Goal: Task Accomplishment & Management: Manage account settings

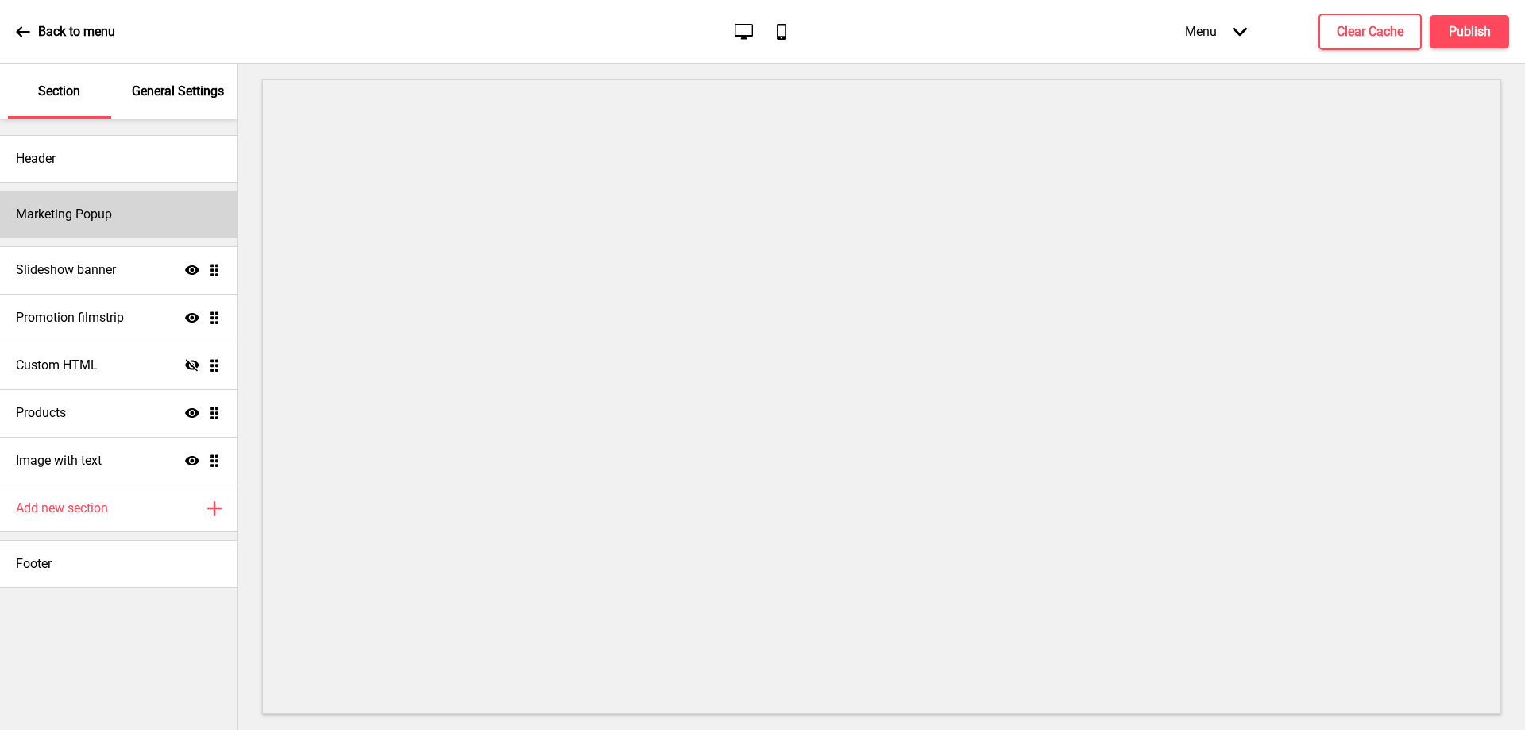
click at [95, 220] on h4 "Marketing Popup" at bounding box center [64, 214] width 96 height 17
select select "75"
select select "weekly"
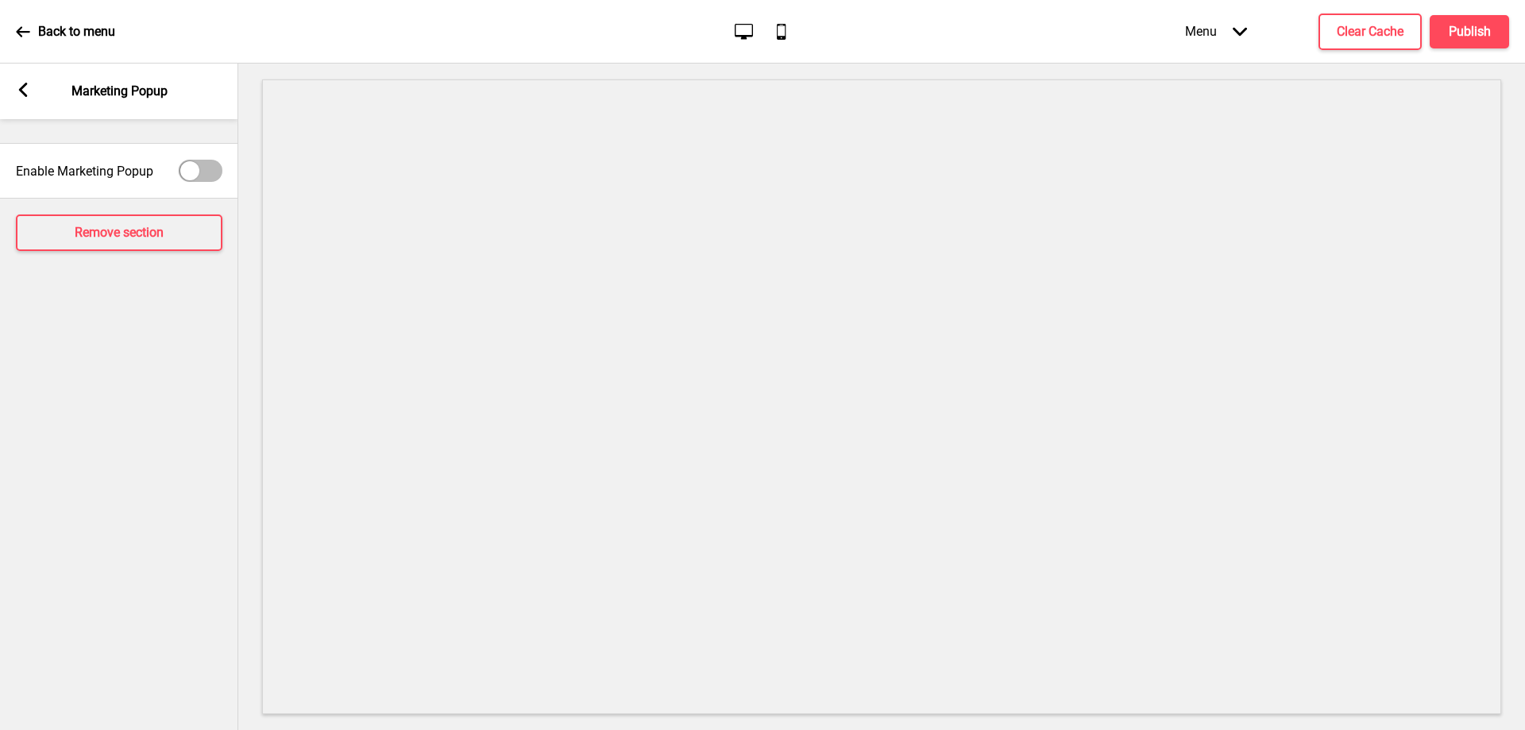
click at [17, 96] on rect at bounding box center [23, 90] width 14 height 14
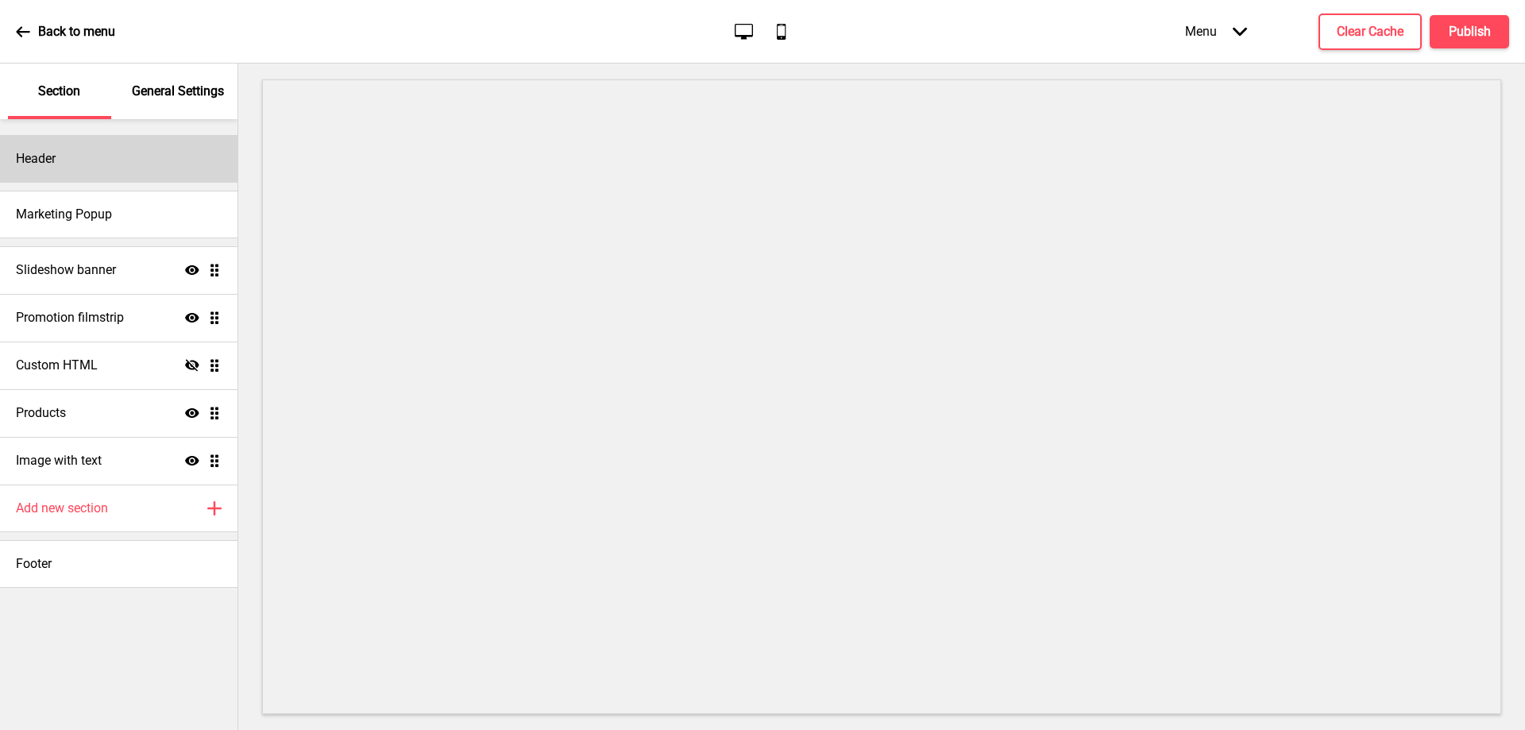
click at [89, 158] on div "Header" at bounding box center [118, 159] width 237 height 48
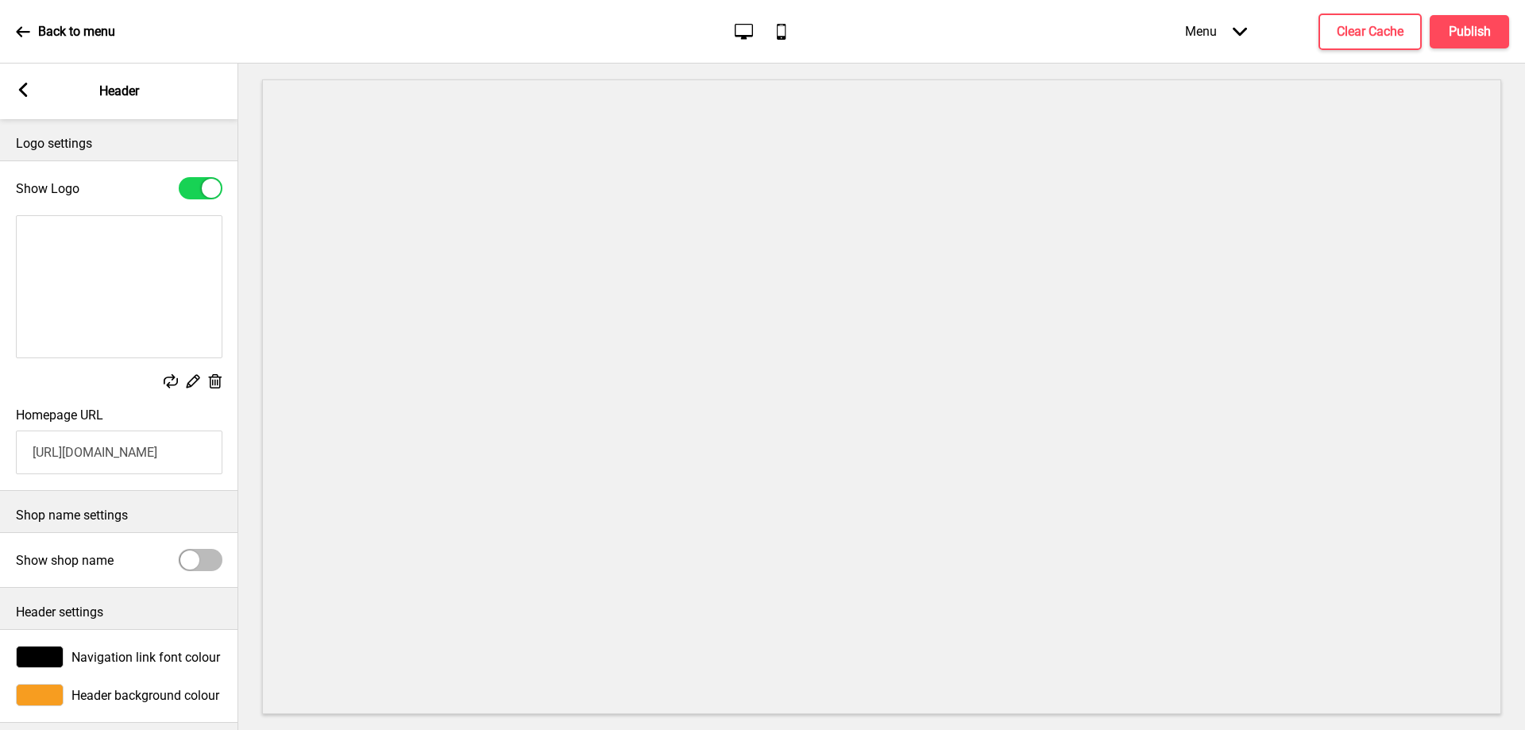
click at [25, 87] on icon at bounding box center [23, 90] width 9 height 14
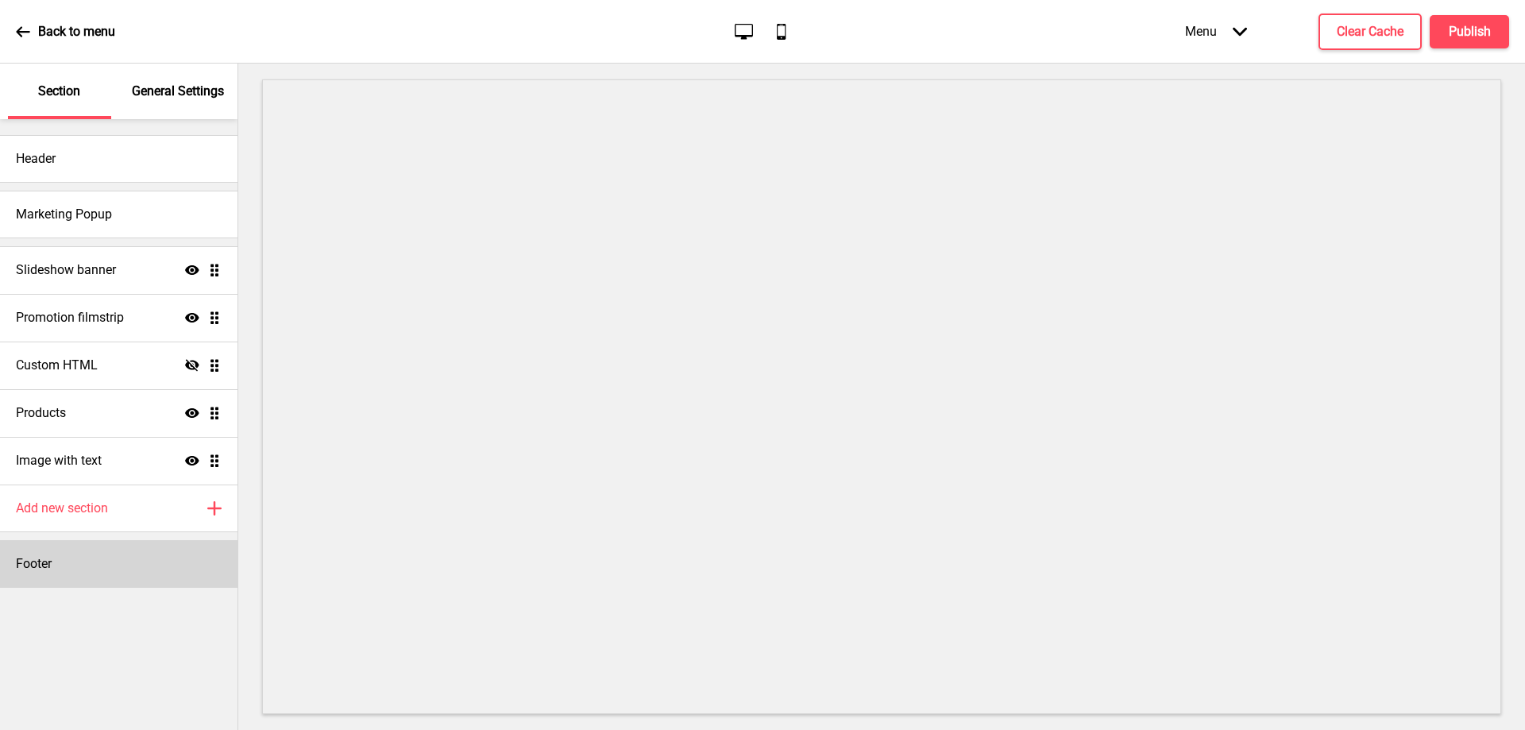
click at [109, 574] on div "Footer" at bounding box center [118, 564] width 237 height 48
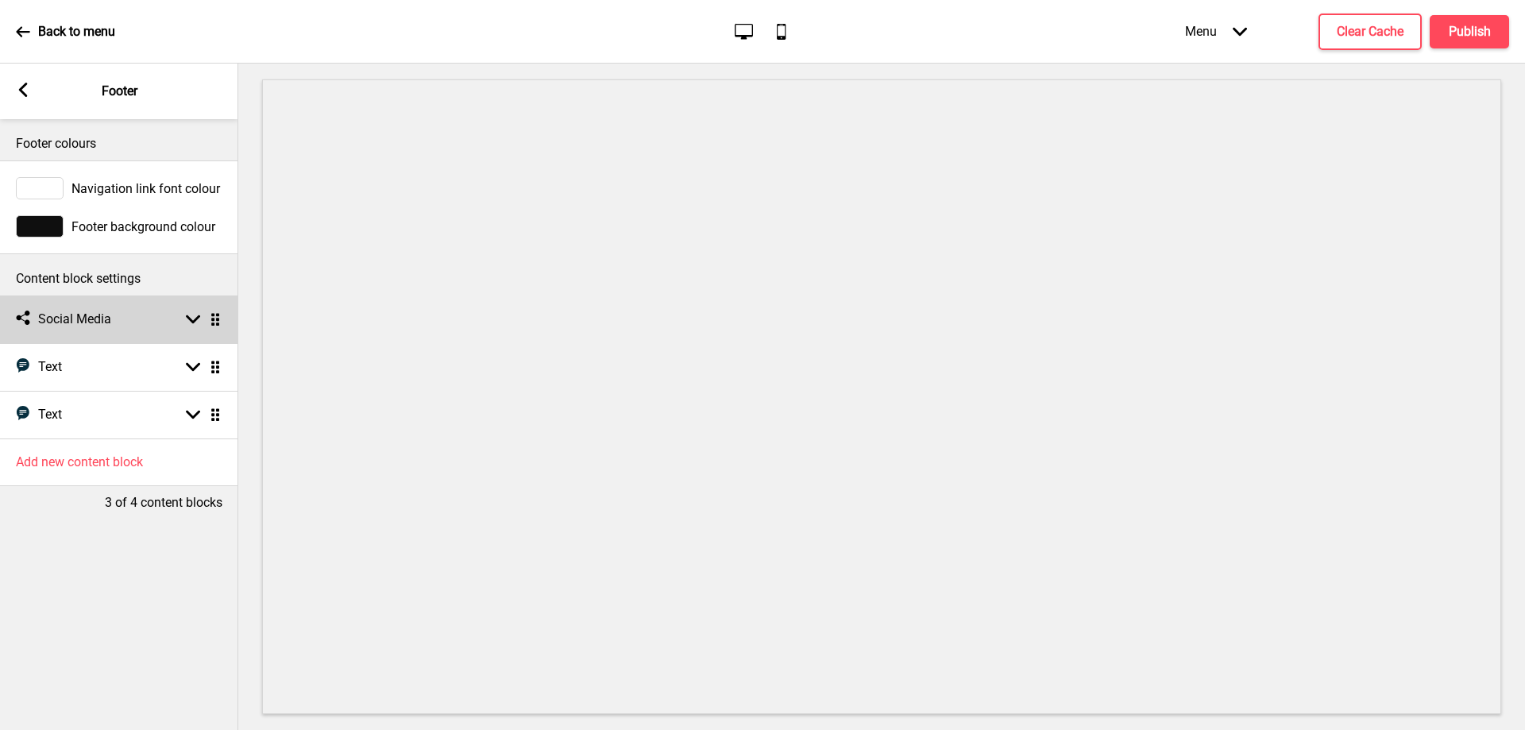
click at [195, 322] on rect at bounding box center [193, 319] width 14 height 14
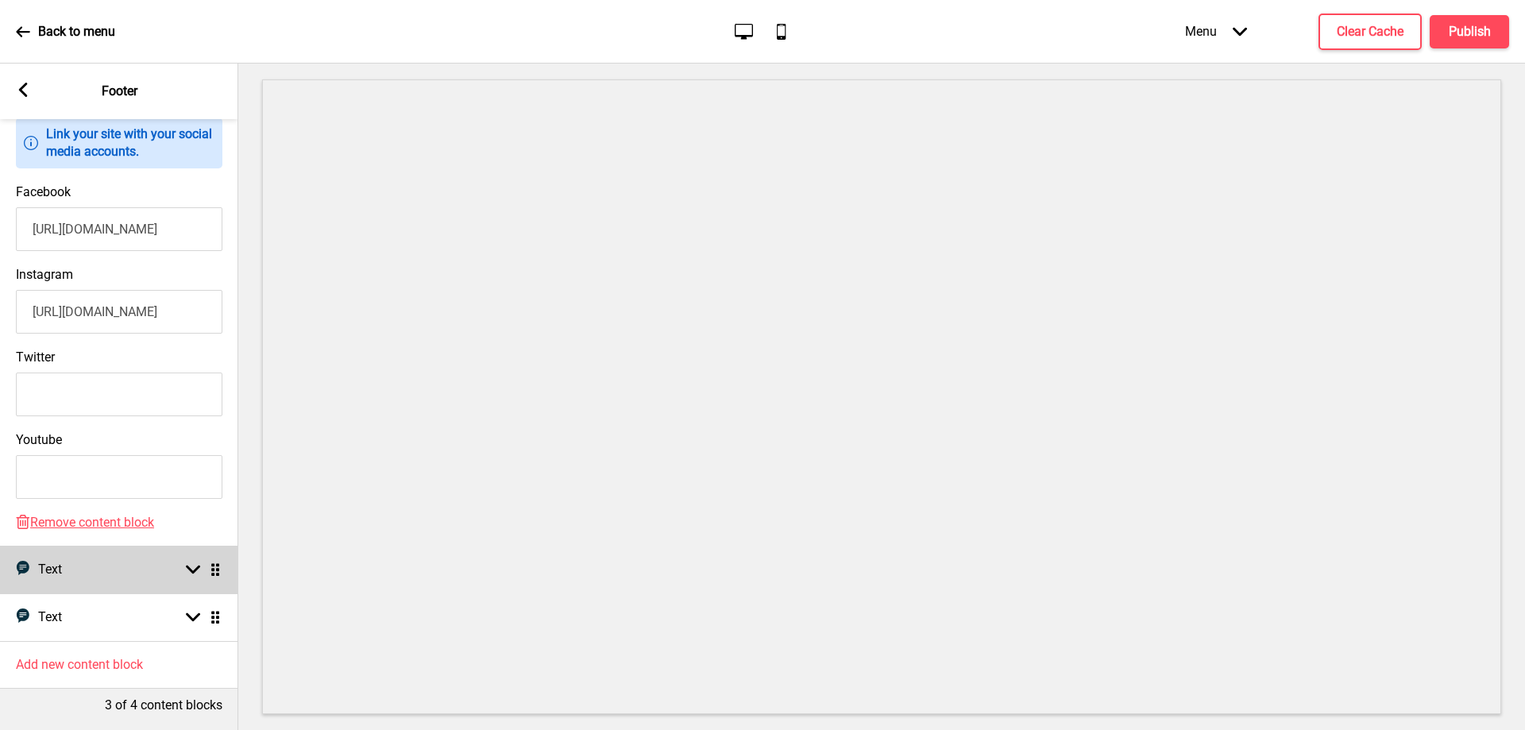
scroll to position [344, 0]
click at [184, 562] on div "Arrow down Drag" at bounding box center [200, 569] width 44 height 14
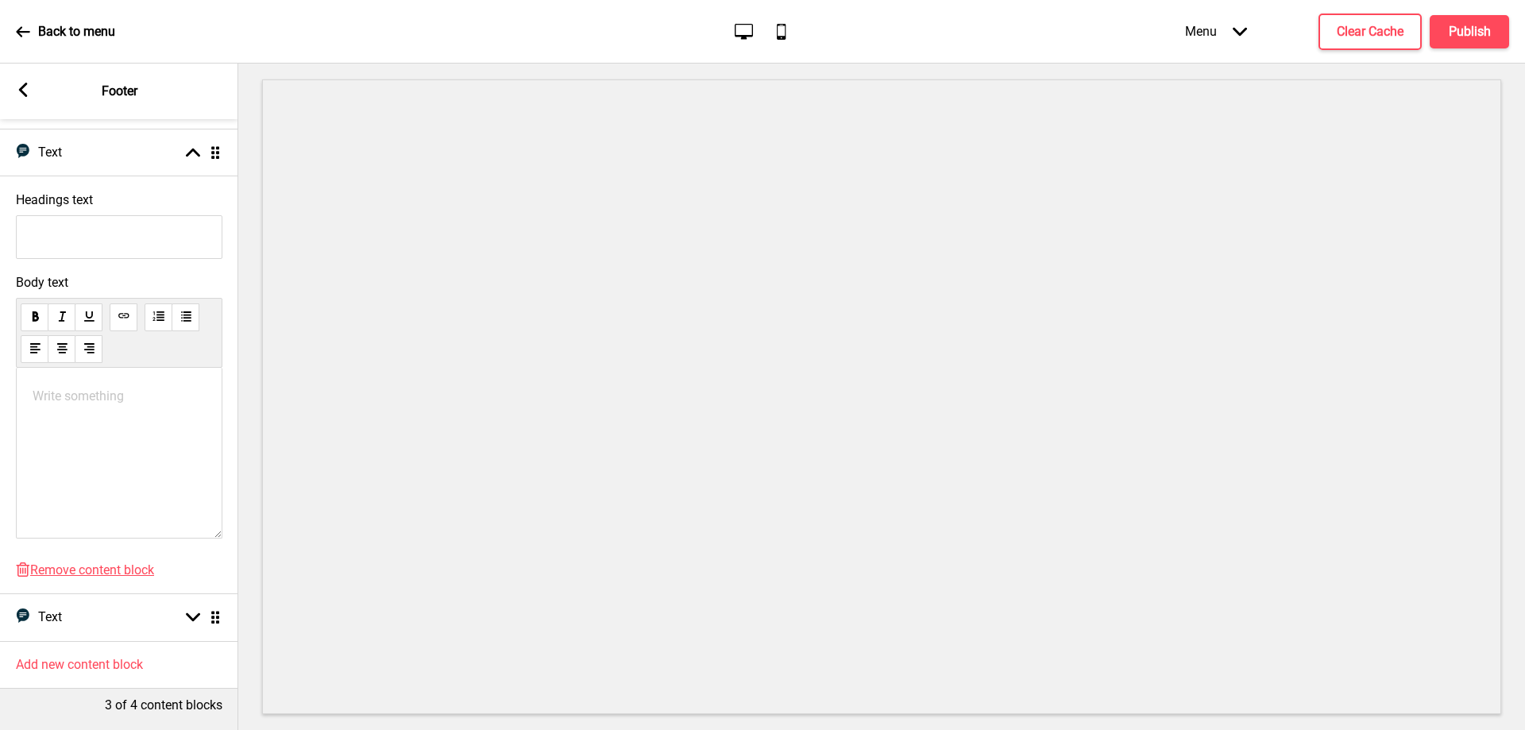
scroll to position [228, 0]
click at [192, 613] on icon at bounding box center [193, 617] width 14 height 9
